Goal: Browse casually

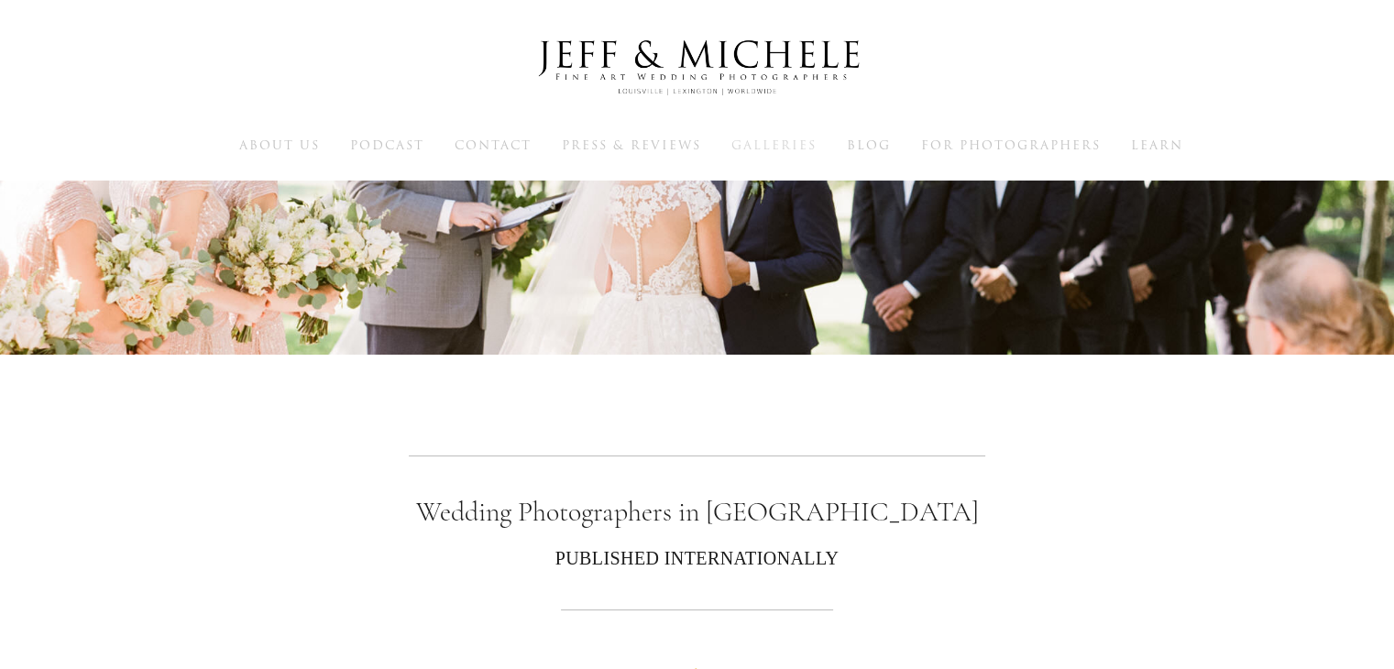
click at [776, 144] on span "Galleries" at bounding box center [773, 145] width 85 height 17
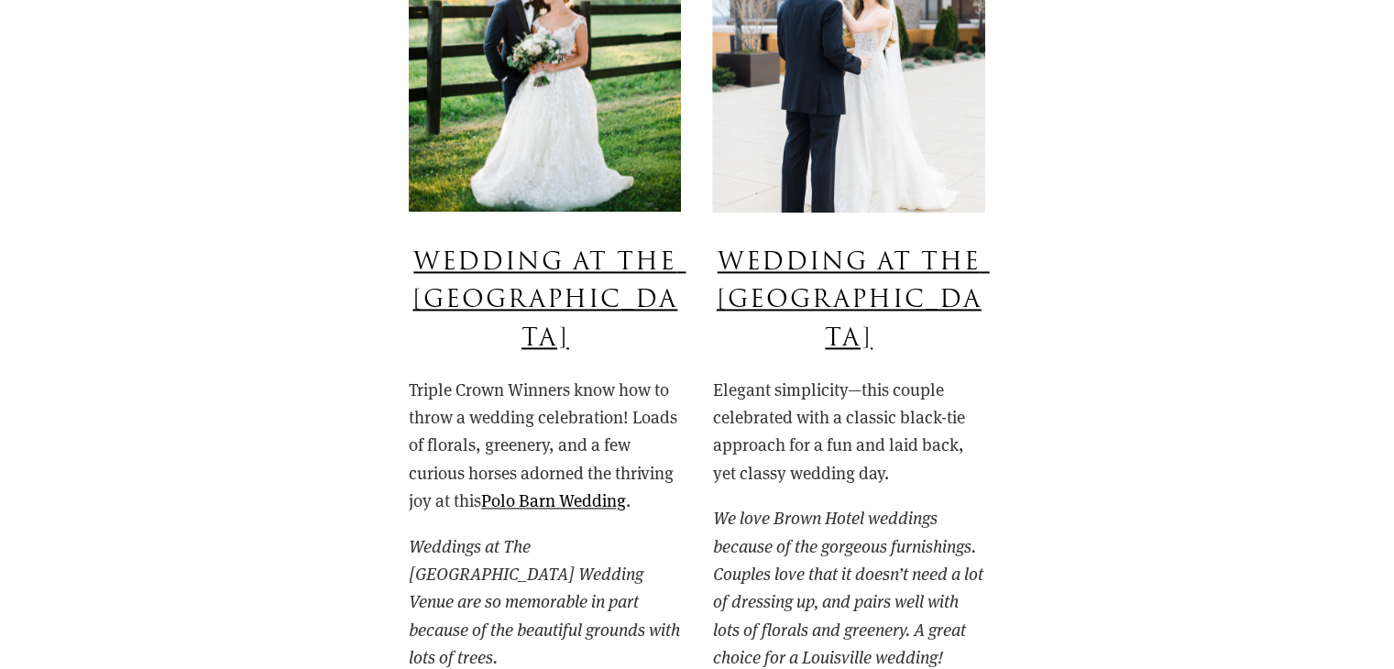
scroll to position [2310, 0]
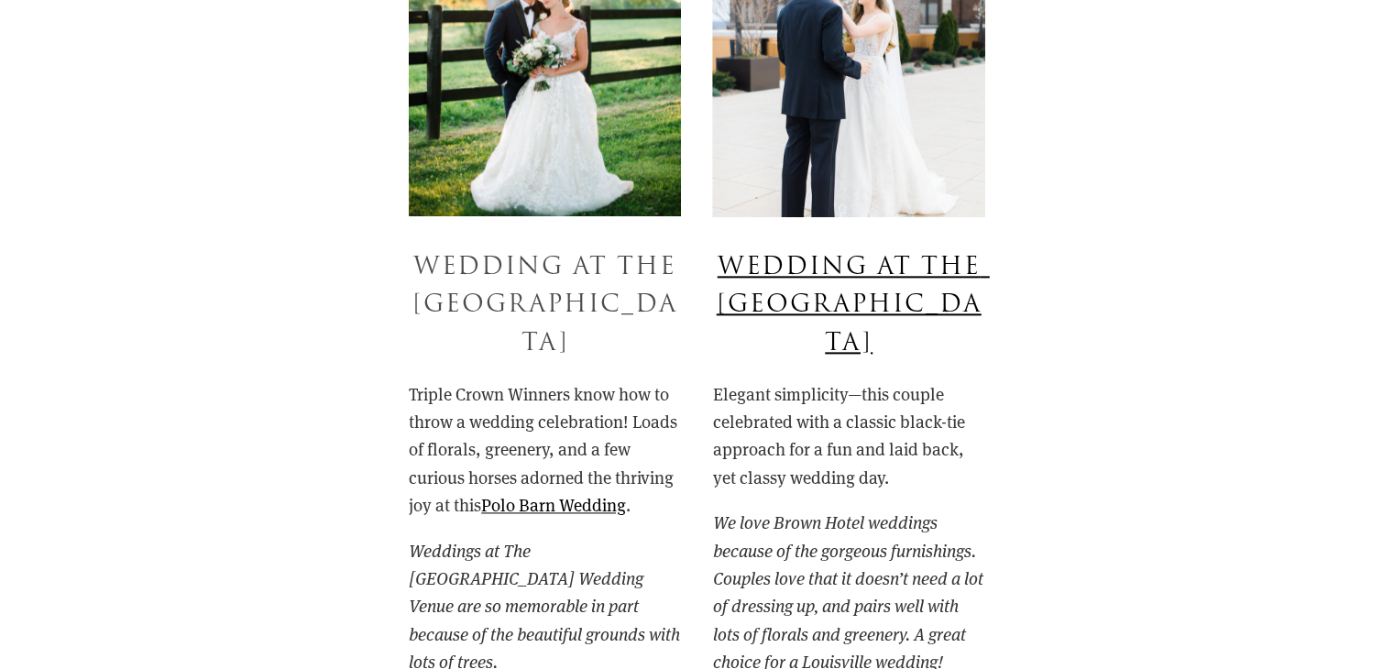
click at [528, 302] on link "Wedding at the [GEOGRAPHIC_DATA]" at bounding box center [548, 304] width 273 height 111
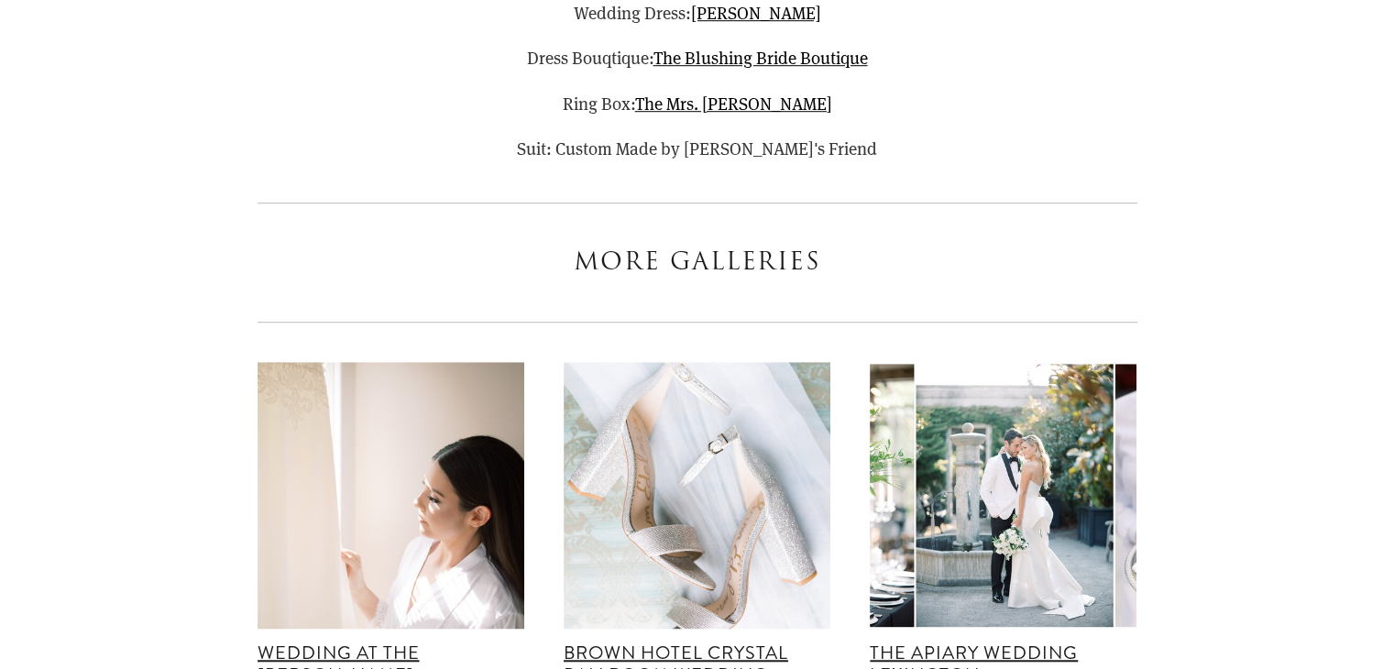
scroll to position [71019, 0]
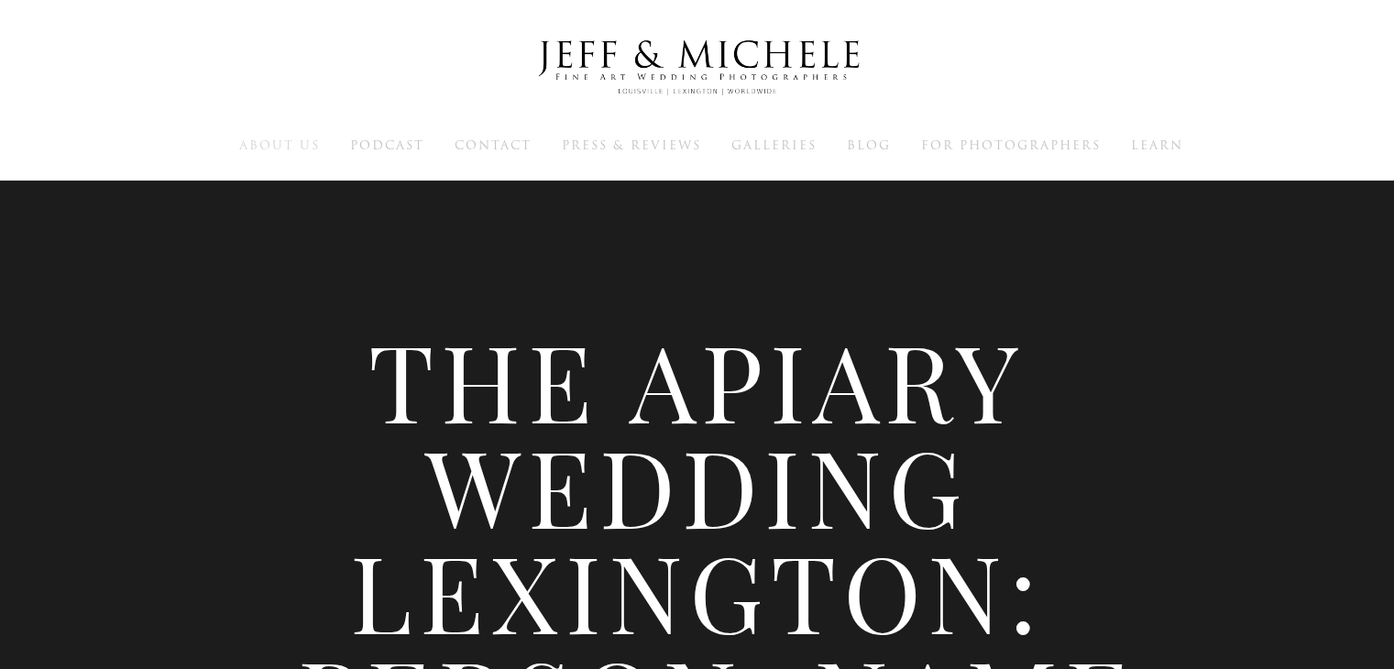
click at [299, 144] on span "About Us" at bounding box center [279, 145] width 81 height 17
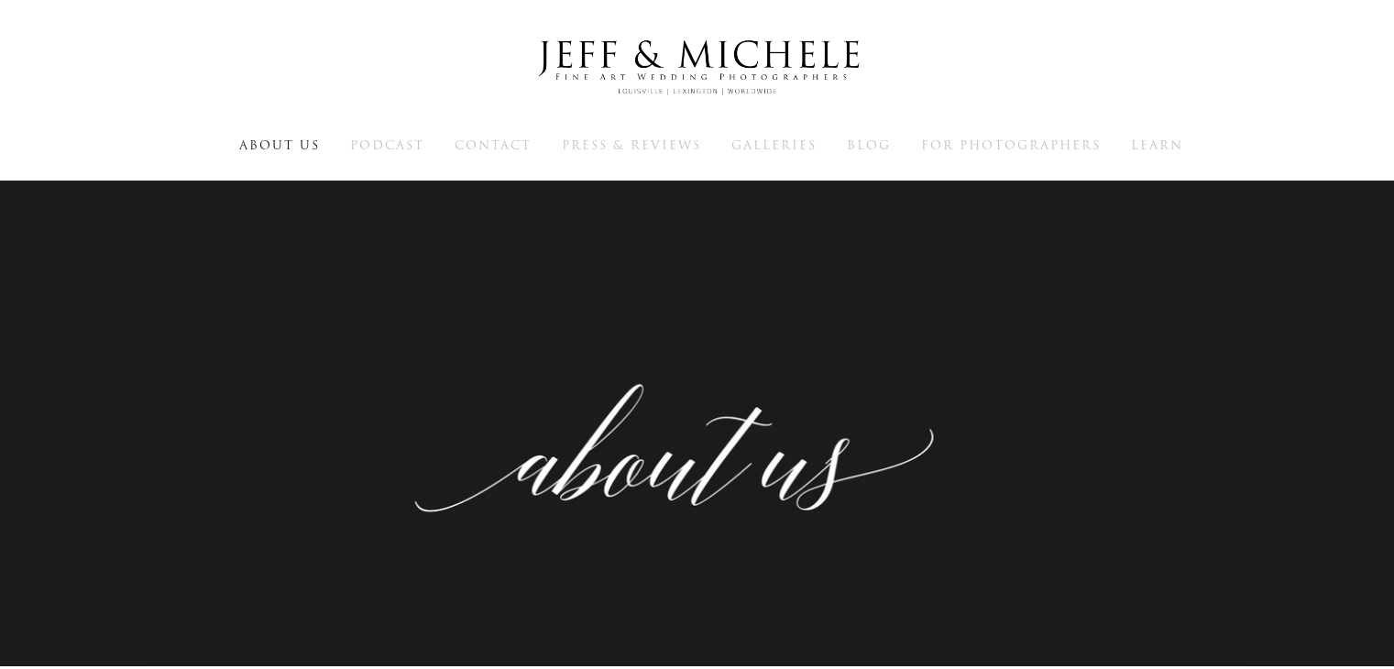
click at [634, 70] on img at bounding box center [697, 68] width 367 height 90
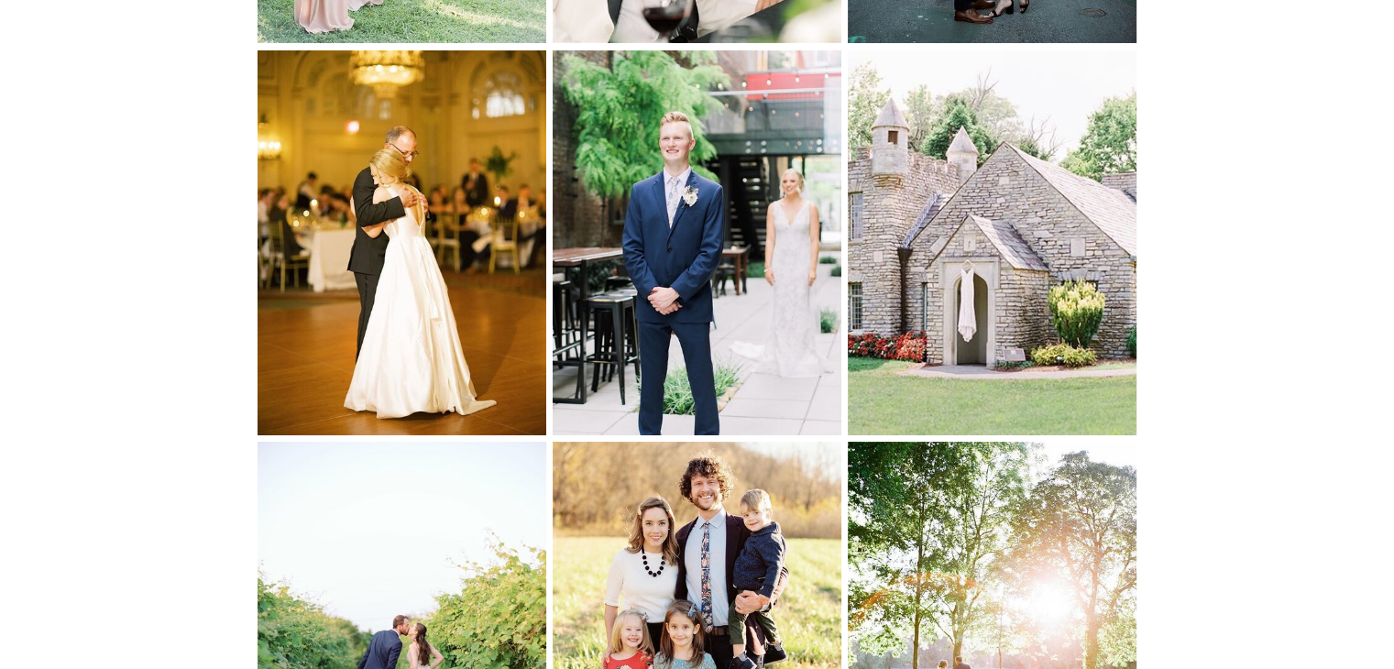
scroll to position [7113, 0]
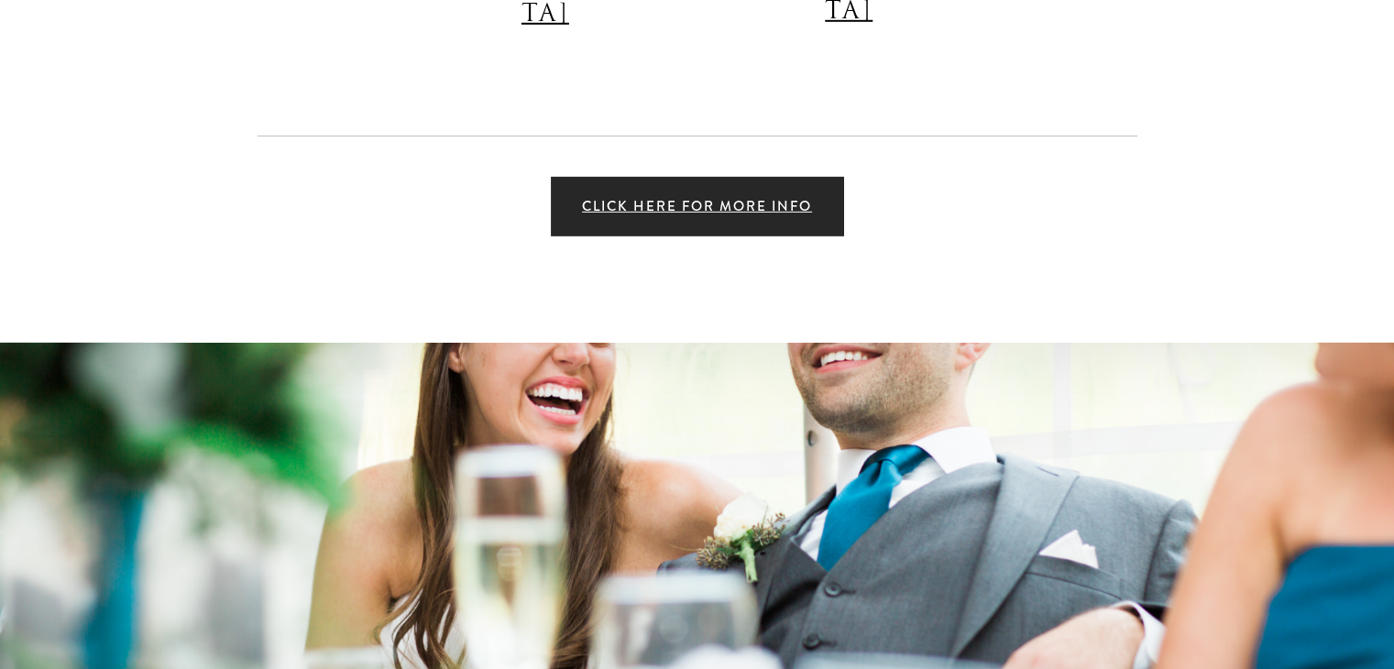
scroll to position [12429, 0]
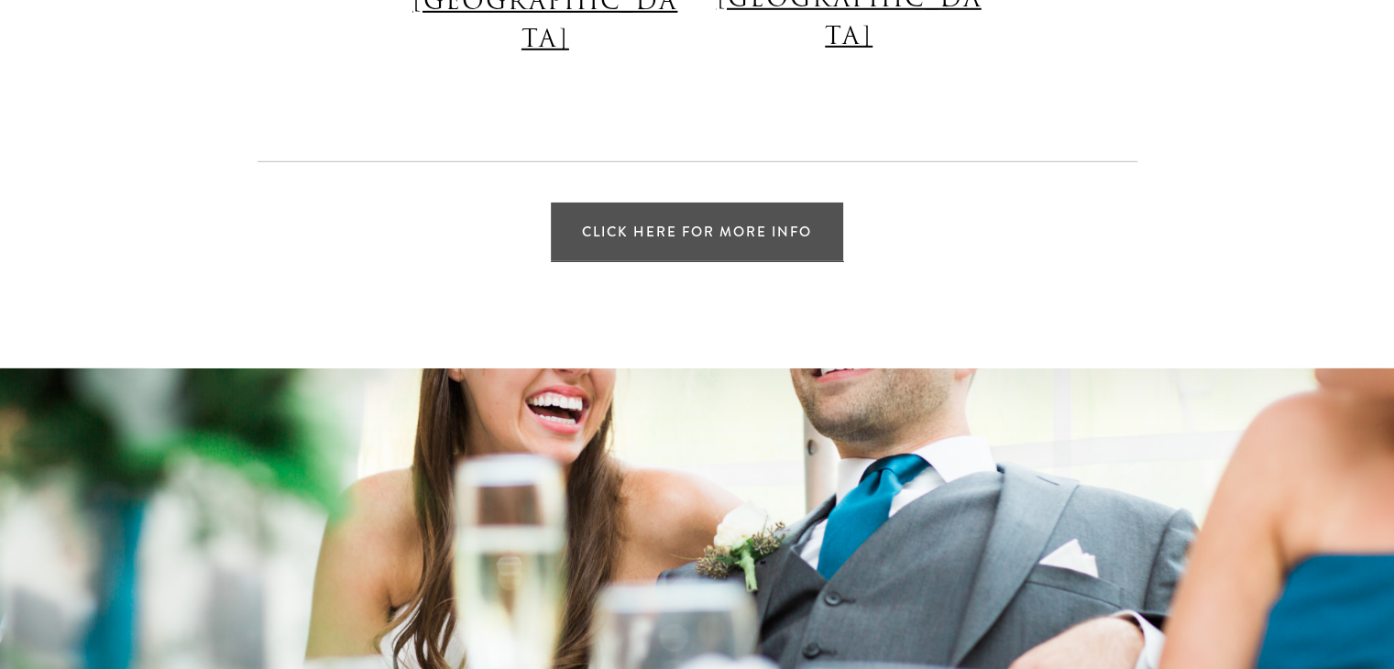
click at [805, 203] on link "Click Here for More Info" at bounding box center [697, 232] width 292 height 59
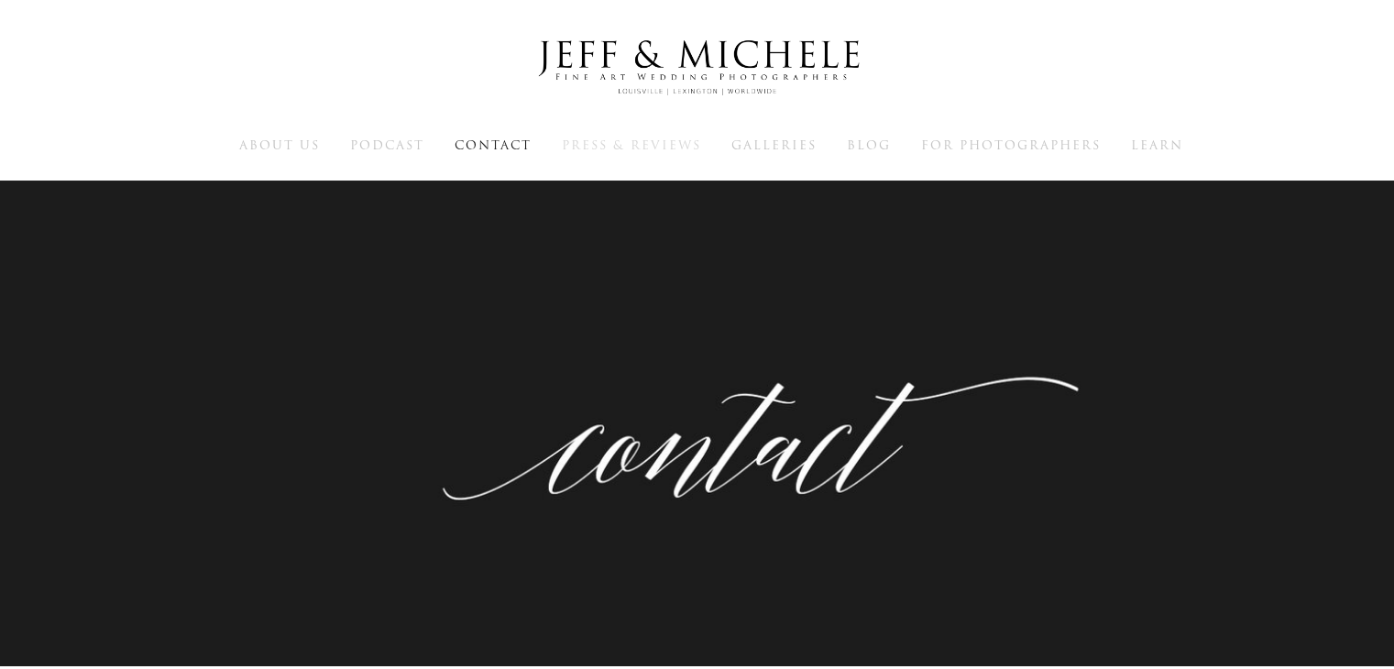
click at [634, 148] on span "Press & Reviews" at bounding box center [631, 145] width 139 height 17
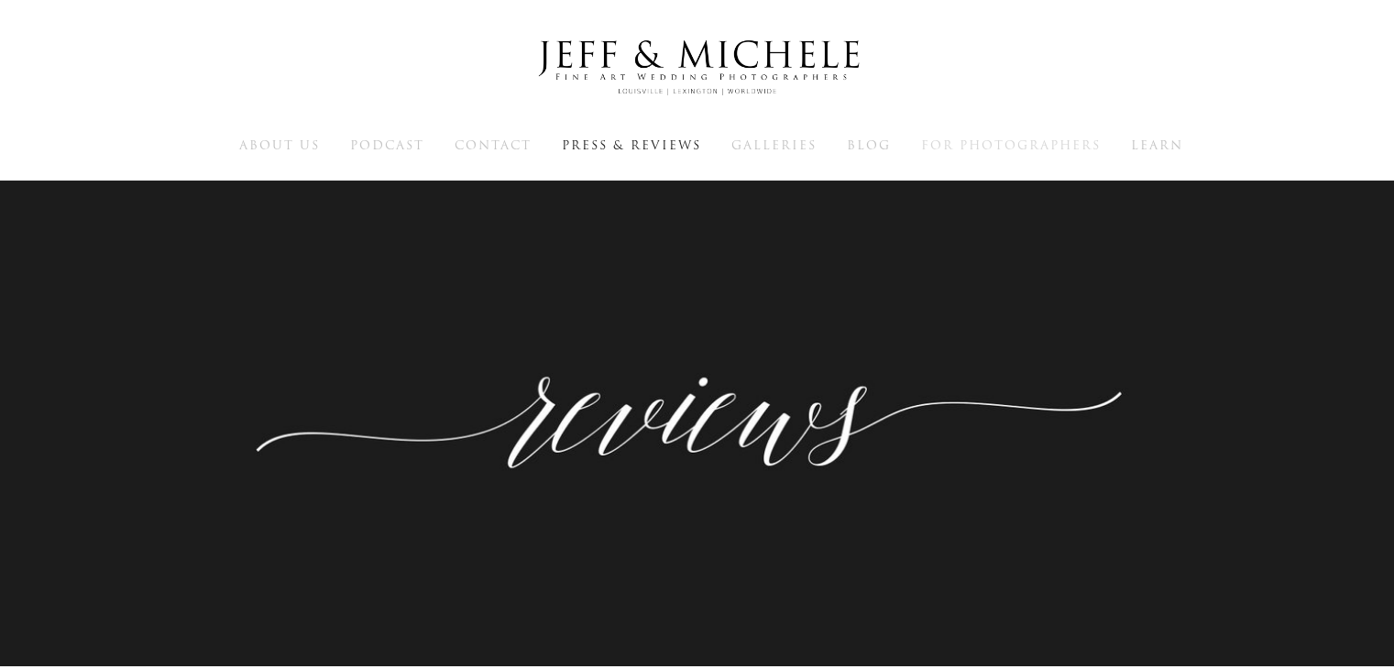
click at [1005, 146] on span "For Photographers" at bounding box center [1011, 145] width 180 height 17
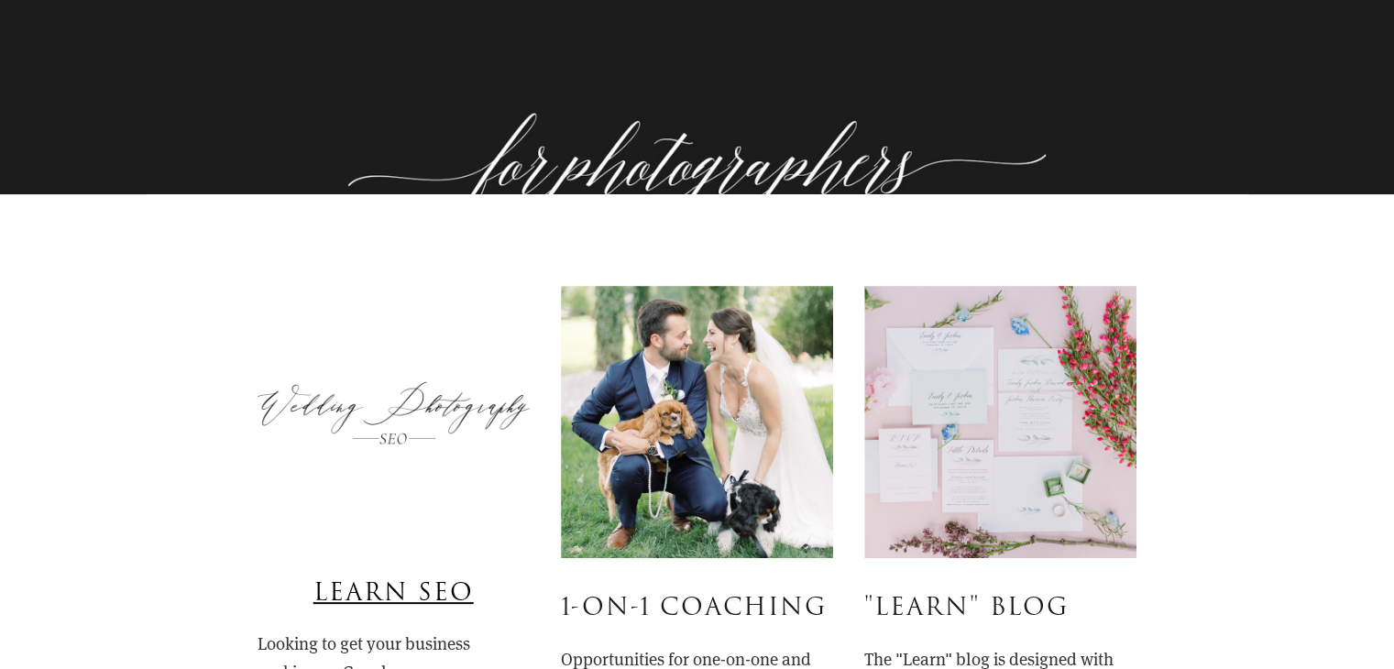
scroll to position [26, 0]
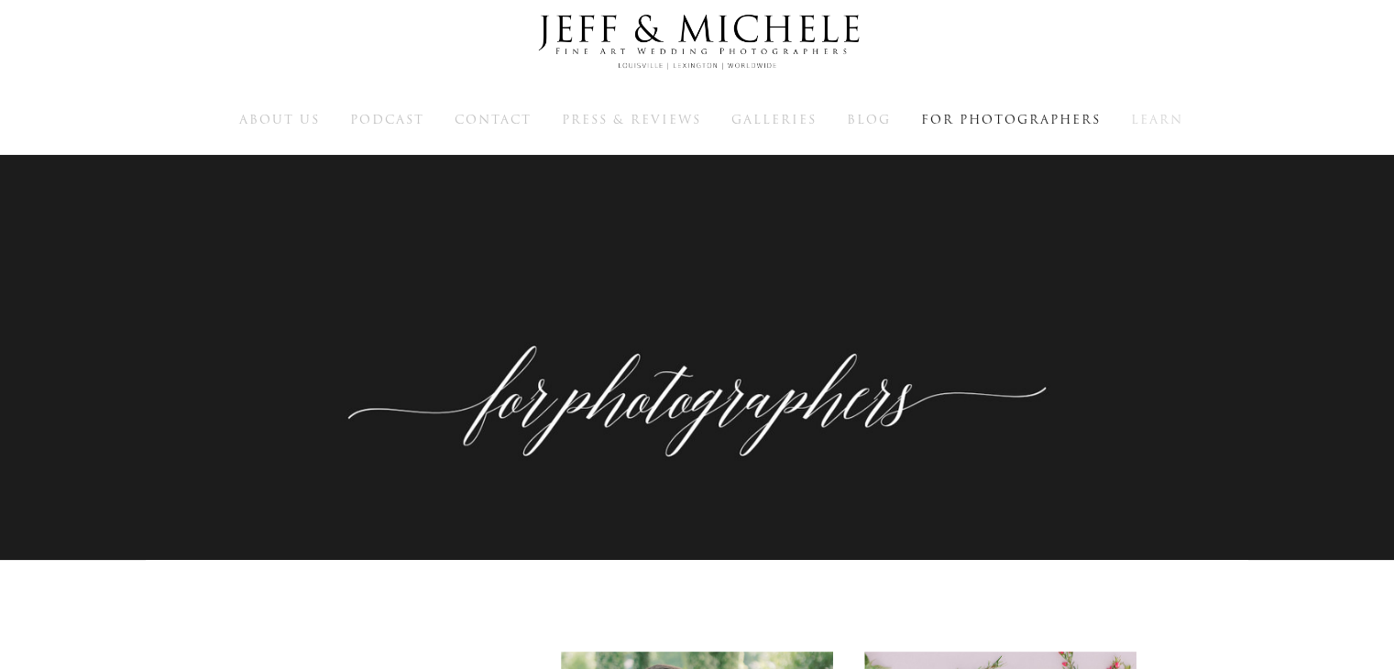
click at [1170, 115] on span "Learn" at bounding box center [1157, 119] width 52 height 17
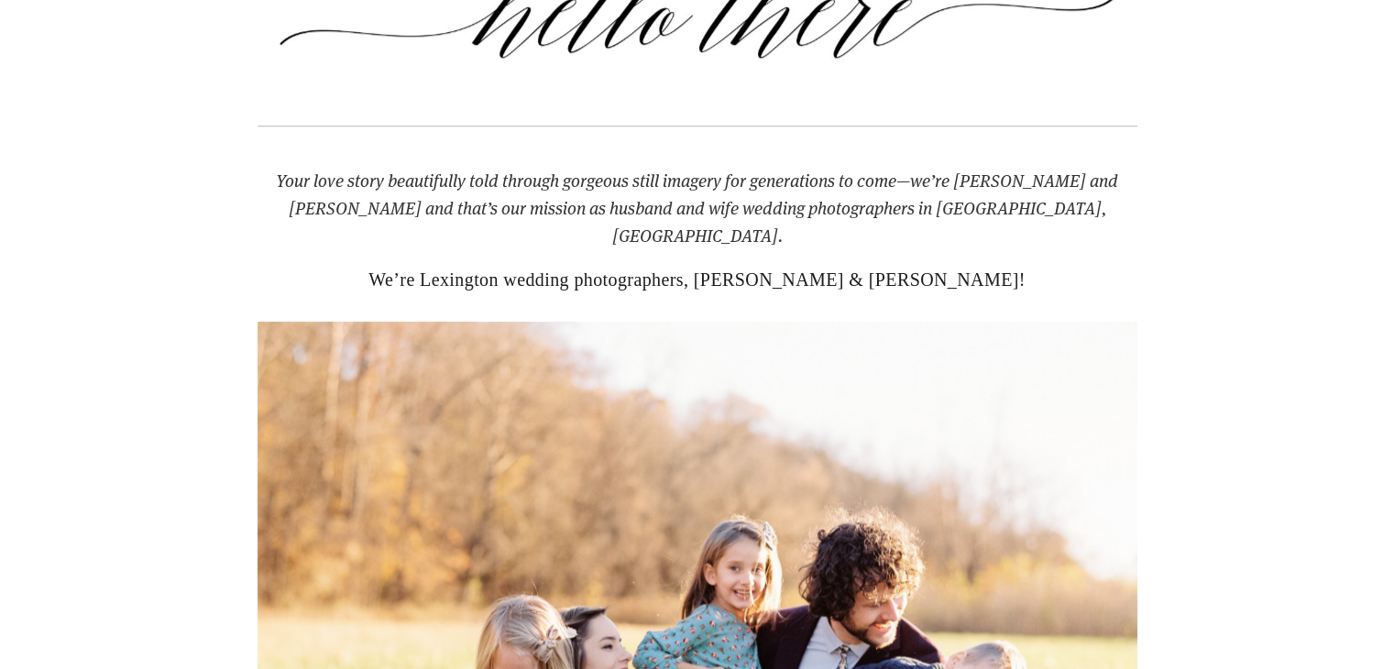
scroll to position [1512, 0]
